Goal: Check status: Check status

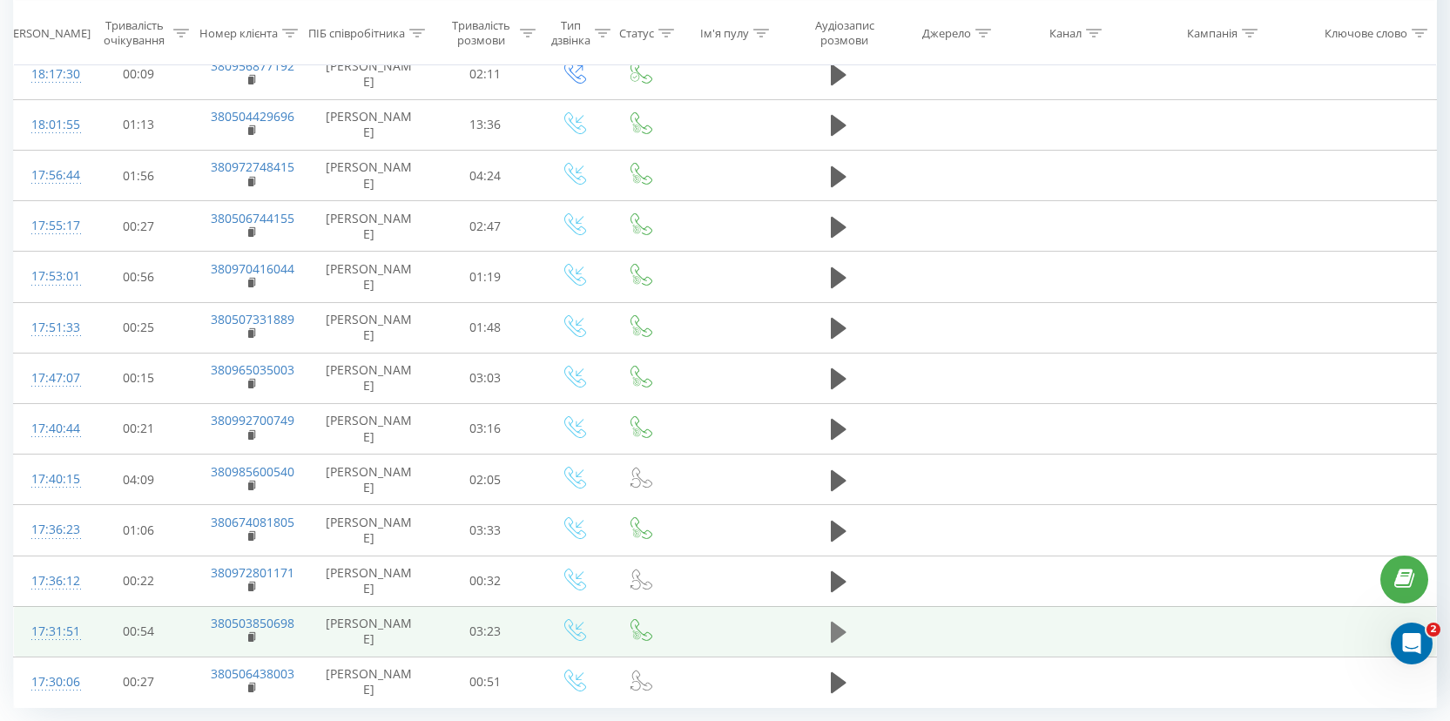
click at [832, 628] on icon at bounding box center [839, 632] width 16 height 21
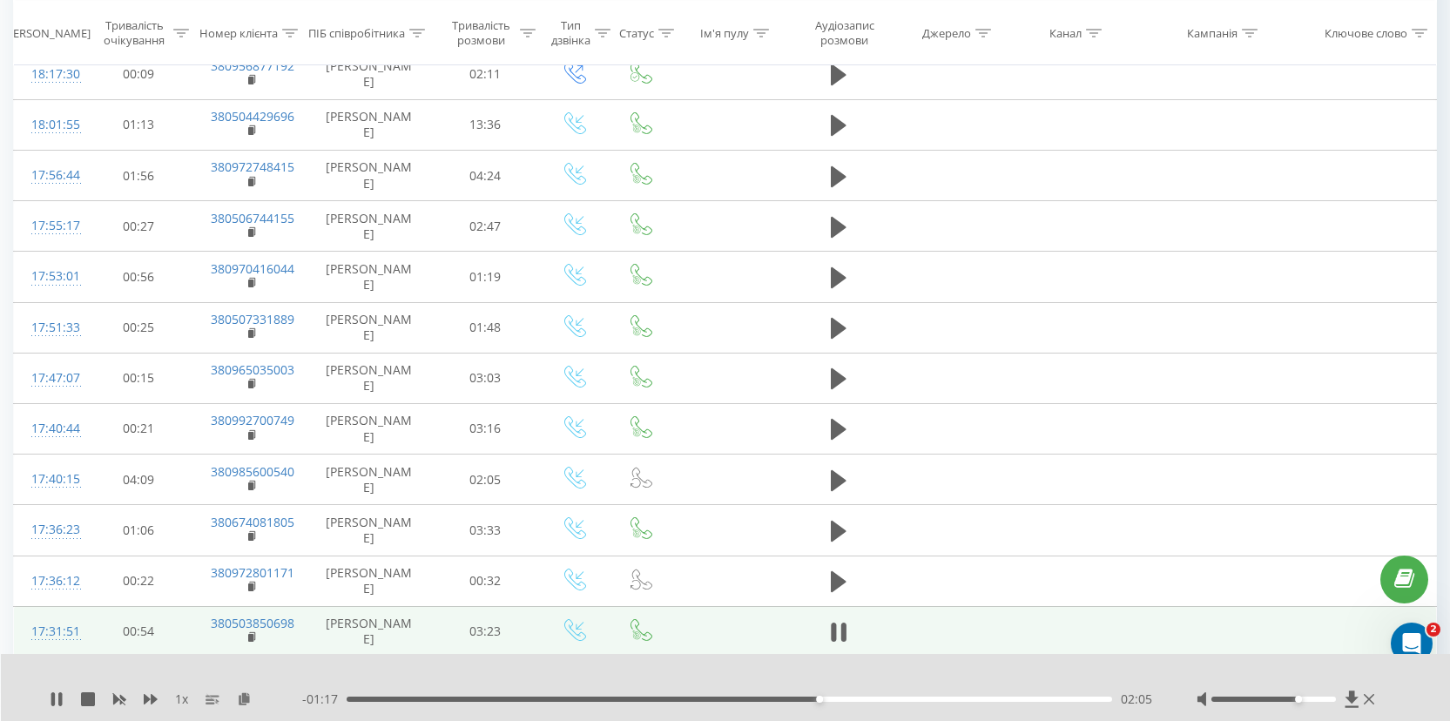
drag, startPoint x: 1280, startPoint y: 700, endPoint x: 1296, endPoint y: 703, distance: 16.8
click at [1296, 703] on div at bounding box center [1288, 699] width 182 height 17
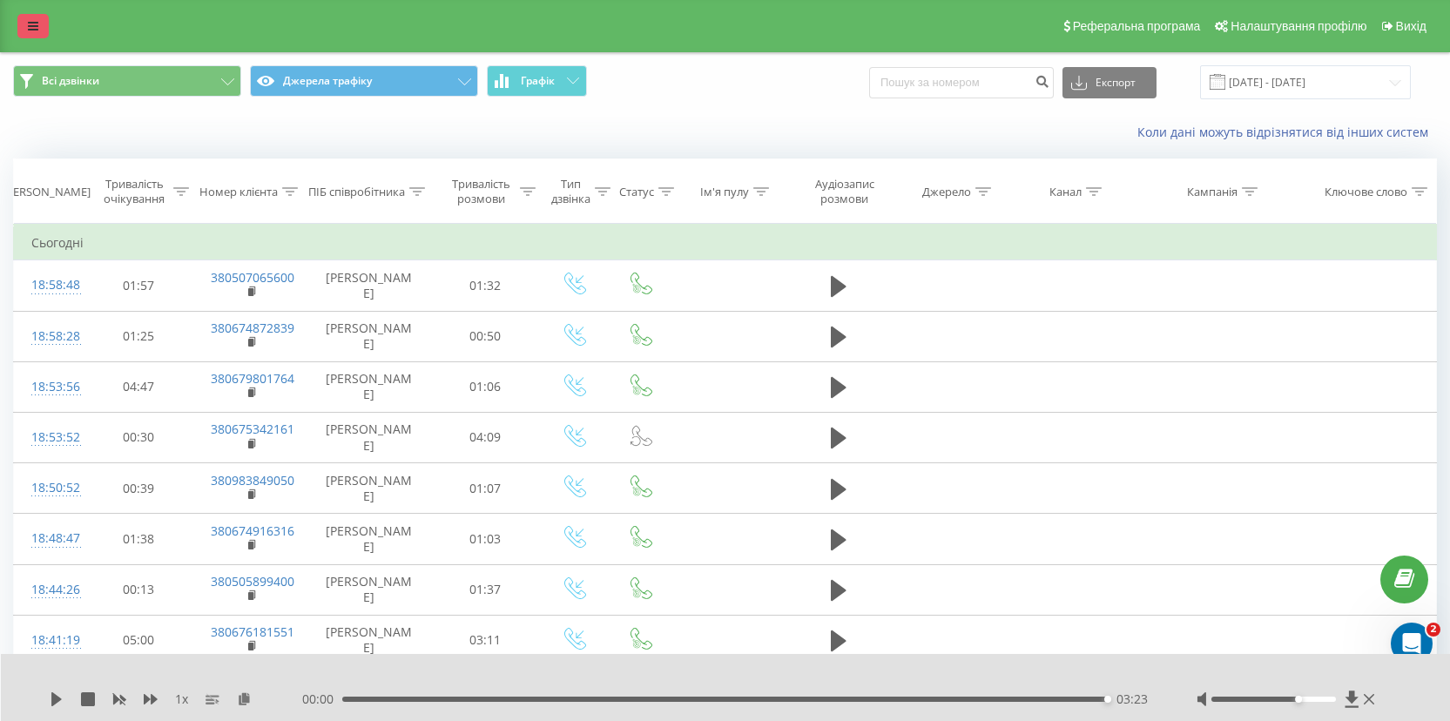
click at [24, 34] on link at bounding box center [32, 26] width 31 height 24
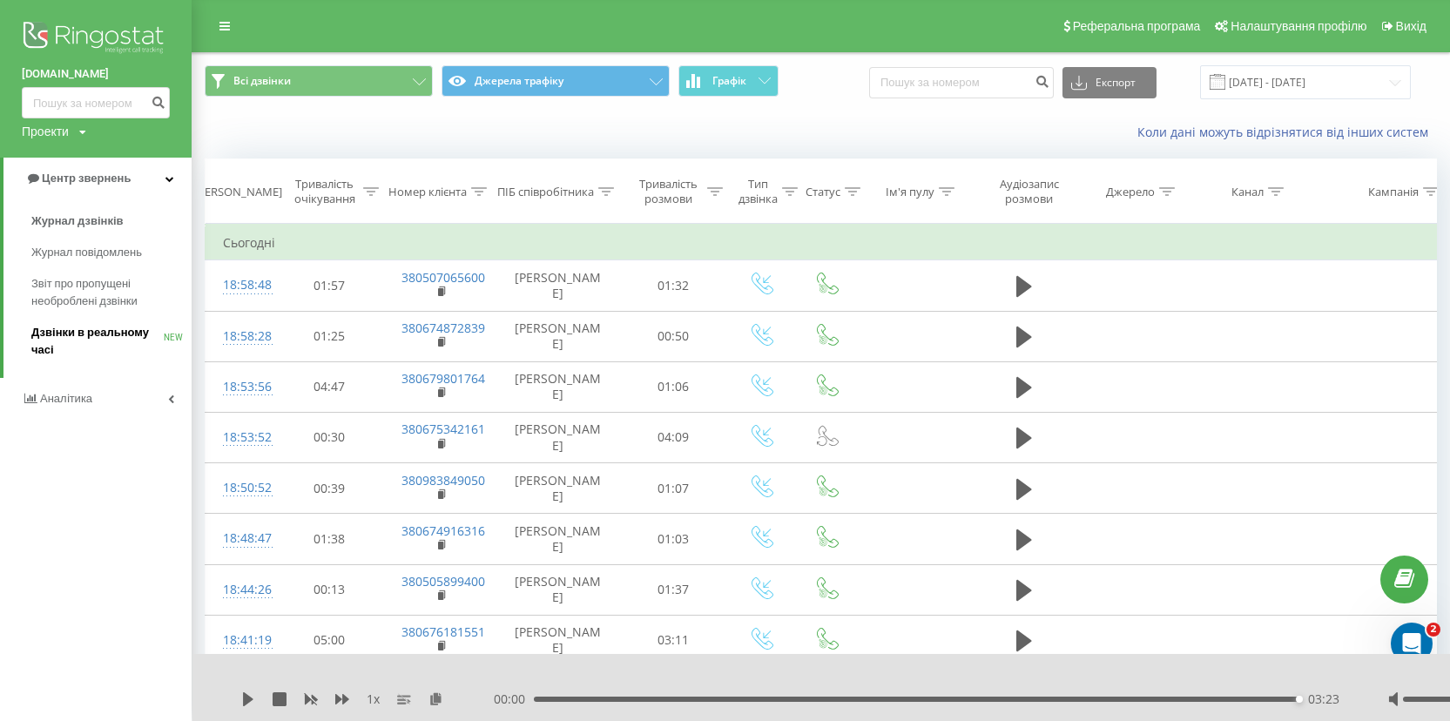
click at [107, 330] on span "Дзвінки в реальному часі" at bounding box center [97, 341] width 132 height 35
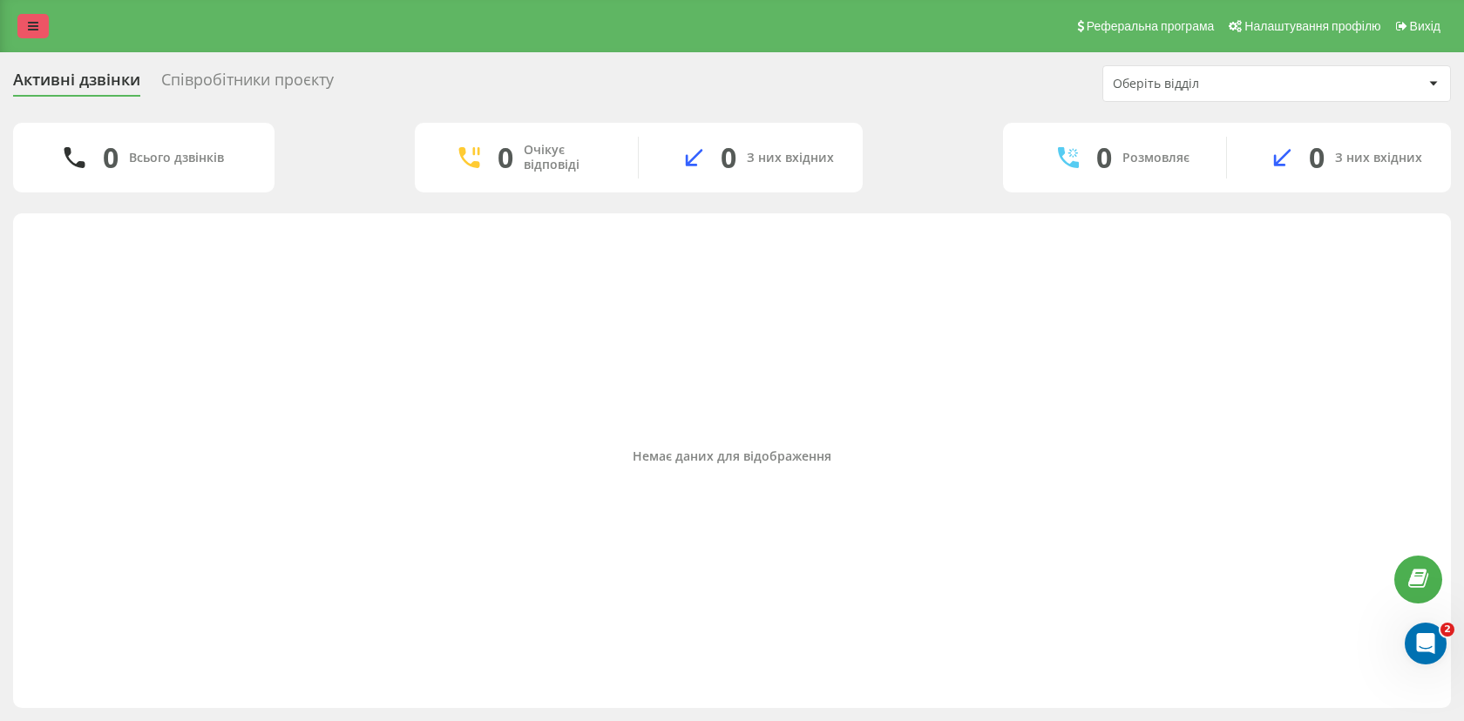
click at [32, 23] on icon at bounding box center [33, 26] width 10 height 12
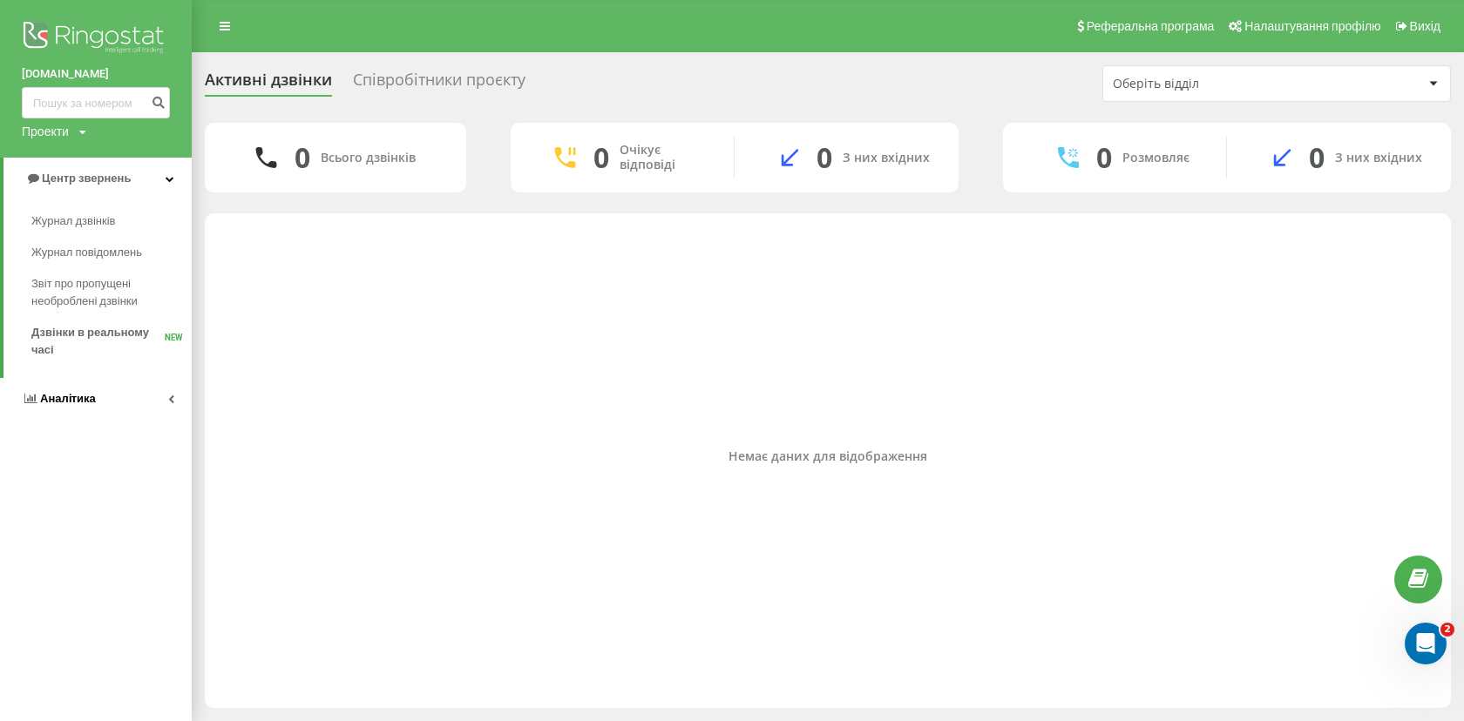
click at [95, 406] on link "Аналiтика" at bounding box center [96, 399] width 192 height 42
click at [97, 167] on link "Центр звернень" at bounding box center [96, 179] width 192 height 42
click at [94, 410] on link "Аналiтика" at bounding box center [96, 399] width 192 height 42
click at [394, 61] on div "Активні дзвінки Співробітники проєкту Оберіть відділ 0 Всього дзвінків 0 Очікує…" at bounding box center [732, 386] width 1464 height 669
click at [394, 85] on div "Співробітники проєкту" at bounding box center [439, 84] width 172 height 27
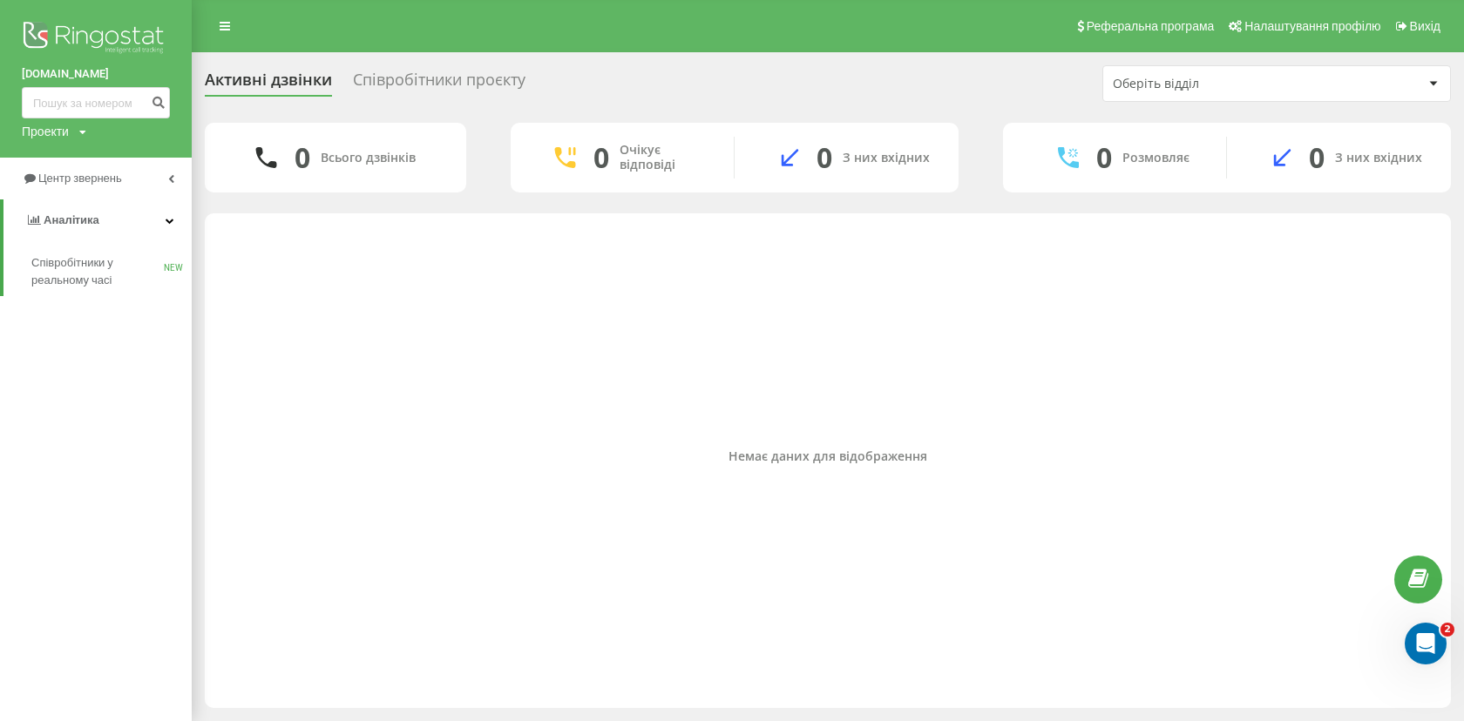
click at [394, 85] on div "Співробітники проєкту" at bounding box center [439, 84] width 172 height 27
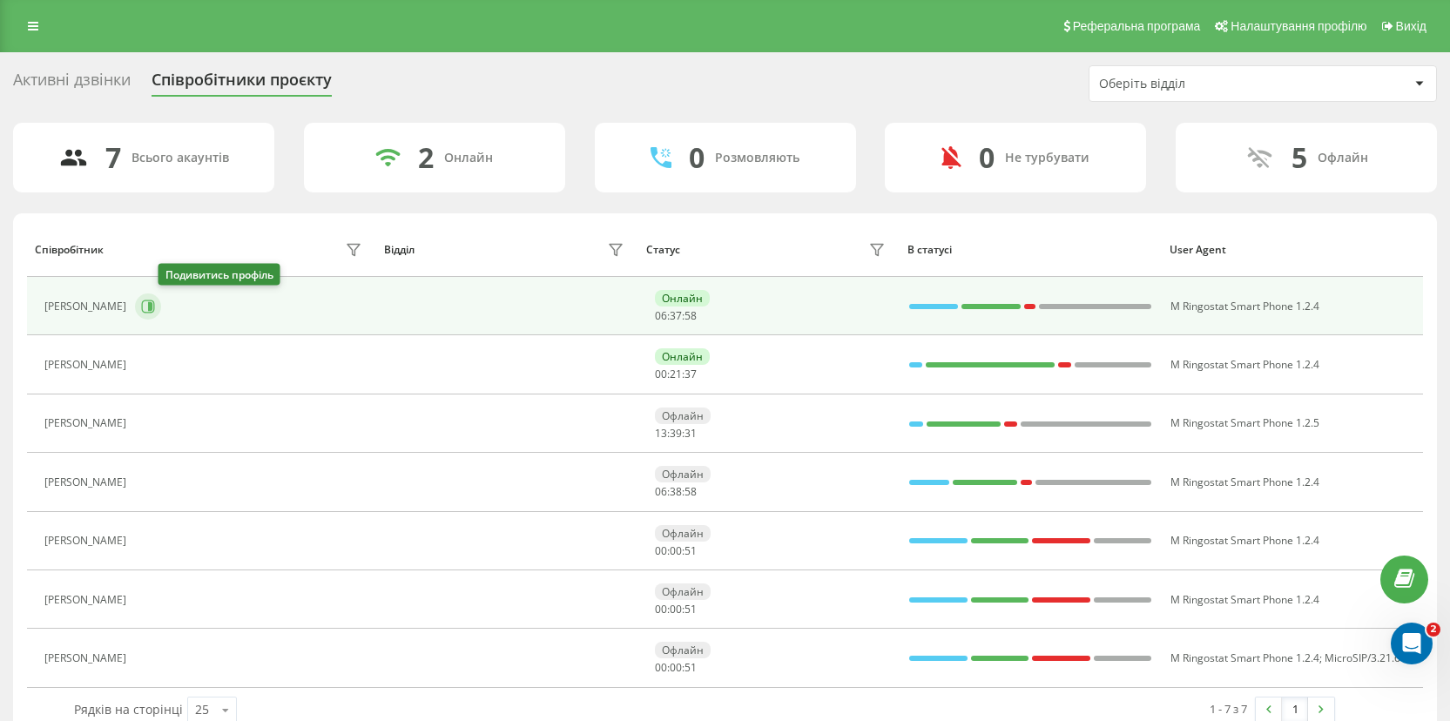
click at [155, 301] on icon at bounding box center [148, 306] width 13 height 13
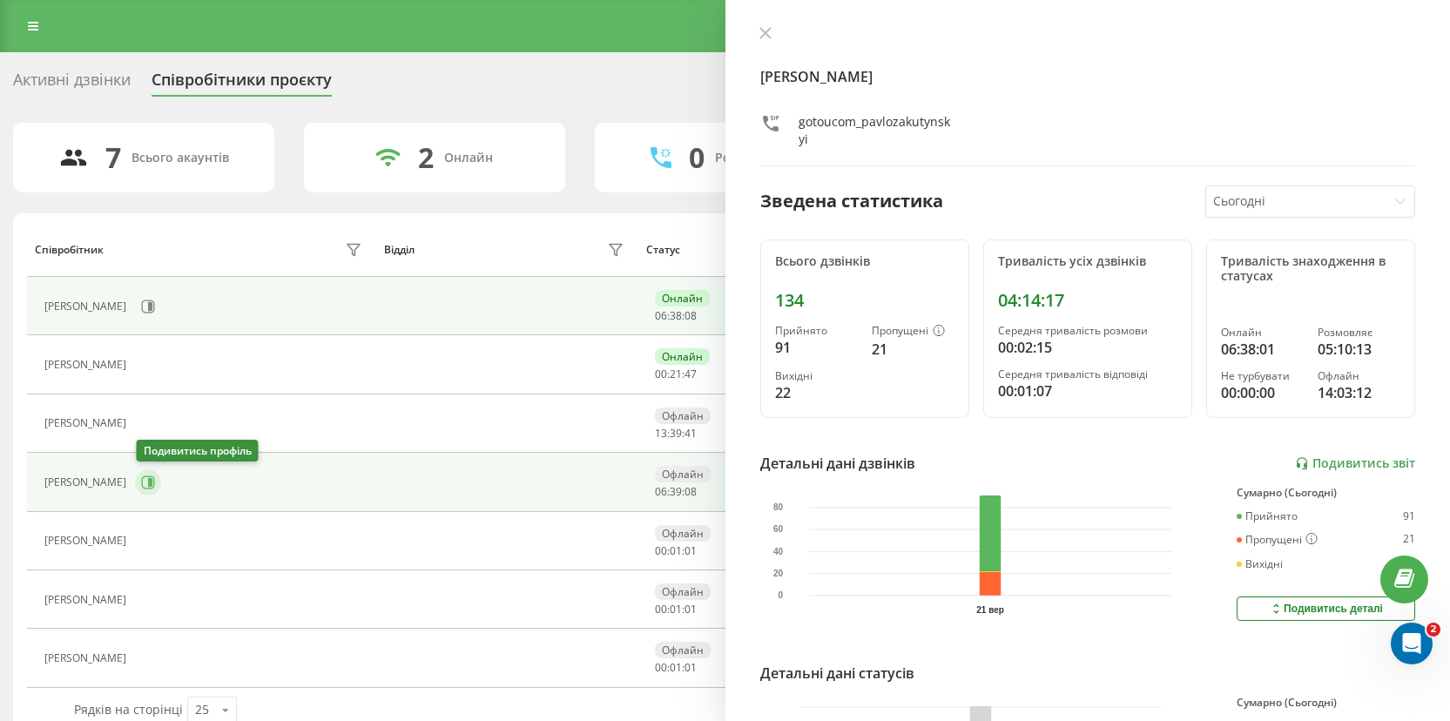
click at [145, 481] on icon at bounding box center [148, 483] width 14 height 14
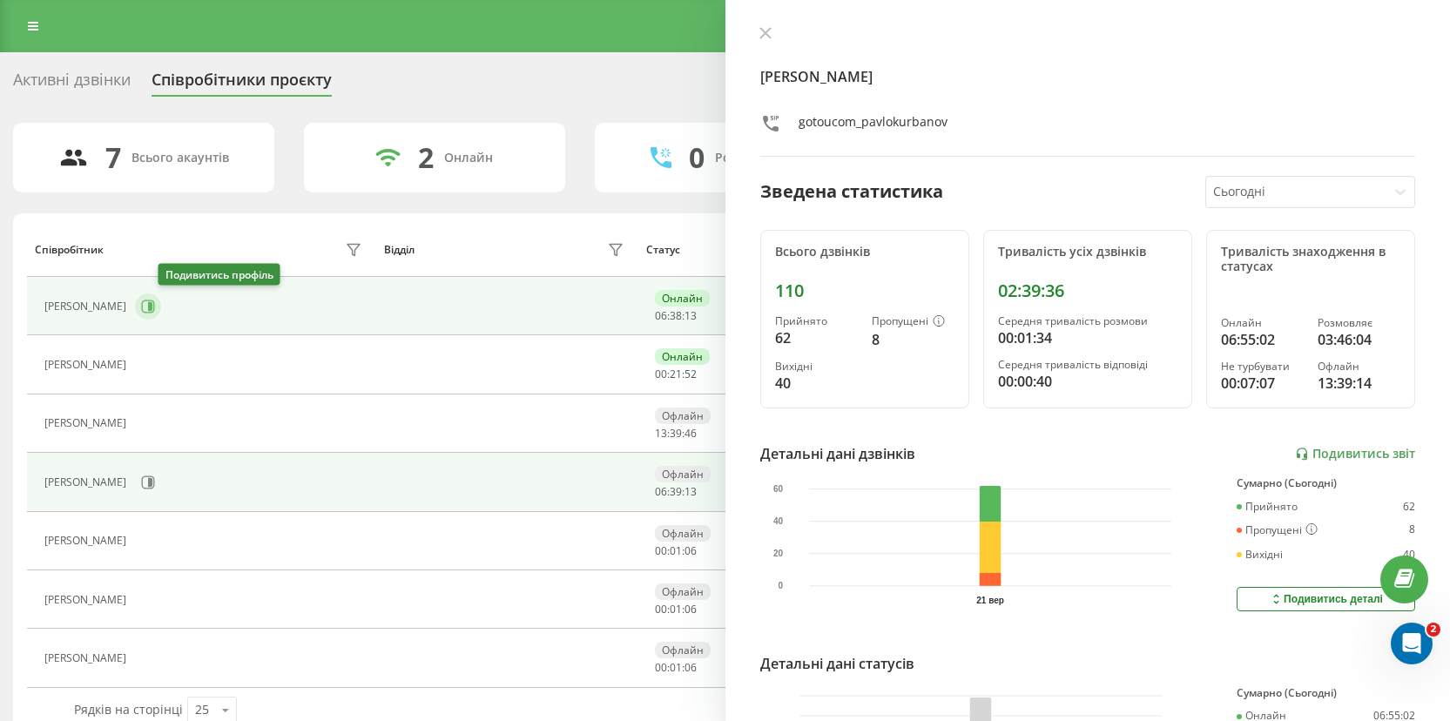
click at [161, 309] on button at bounding box center [148, 307] width 26 height 26
